Goal: Information Seeking & Learning: Learn about a topic

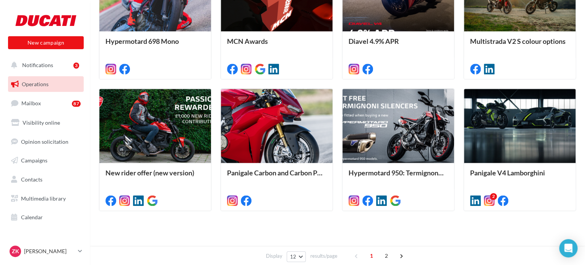
scroll to position [403, 0]
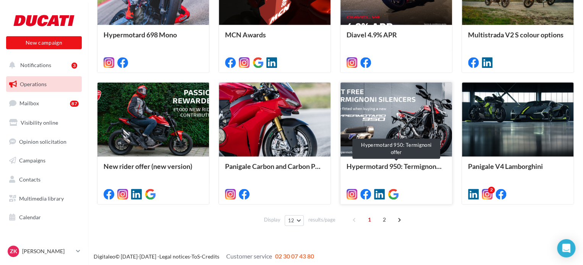
click at [375, 163] on div "Hypermotard 950: Termignoni offer" at bounding box center [395, 170] width 99 height 15
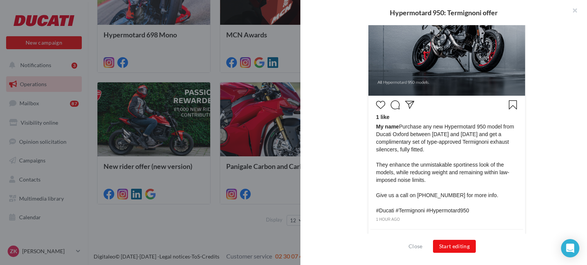
scroll to position [305, 0]
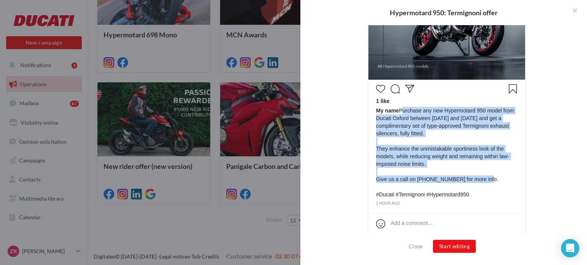
drag, startPoint x: 483, startPoint y: 180, endPoint x: 398, endPoint y: 111, distance: 109.1
click at [398, 111] on span "My name Purchase any new Hypermotard 950 model from Ducati Oxford between [DATE…" at bounding box center [446, 153] width 141 height 92
copy span "Purchase any new Hypermotard 950 model from Ducati Oxford between [DATE] and [D…"
